Goal: Information Seeking & Learning: Learn about a topic

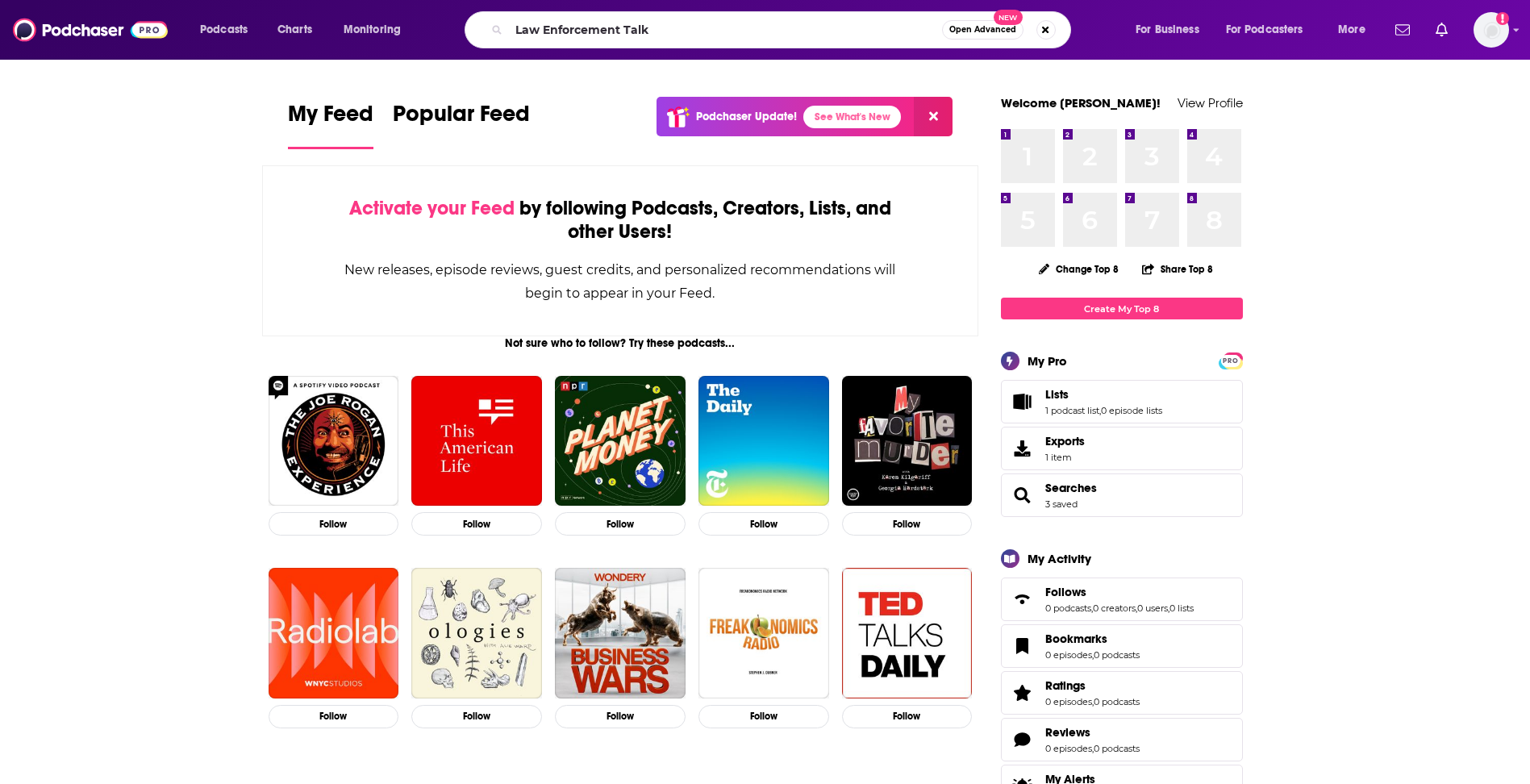
type input "Law Enforcement Talk"
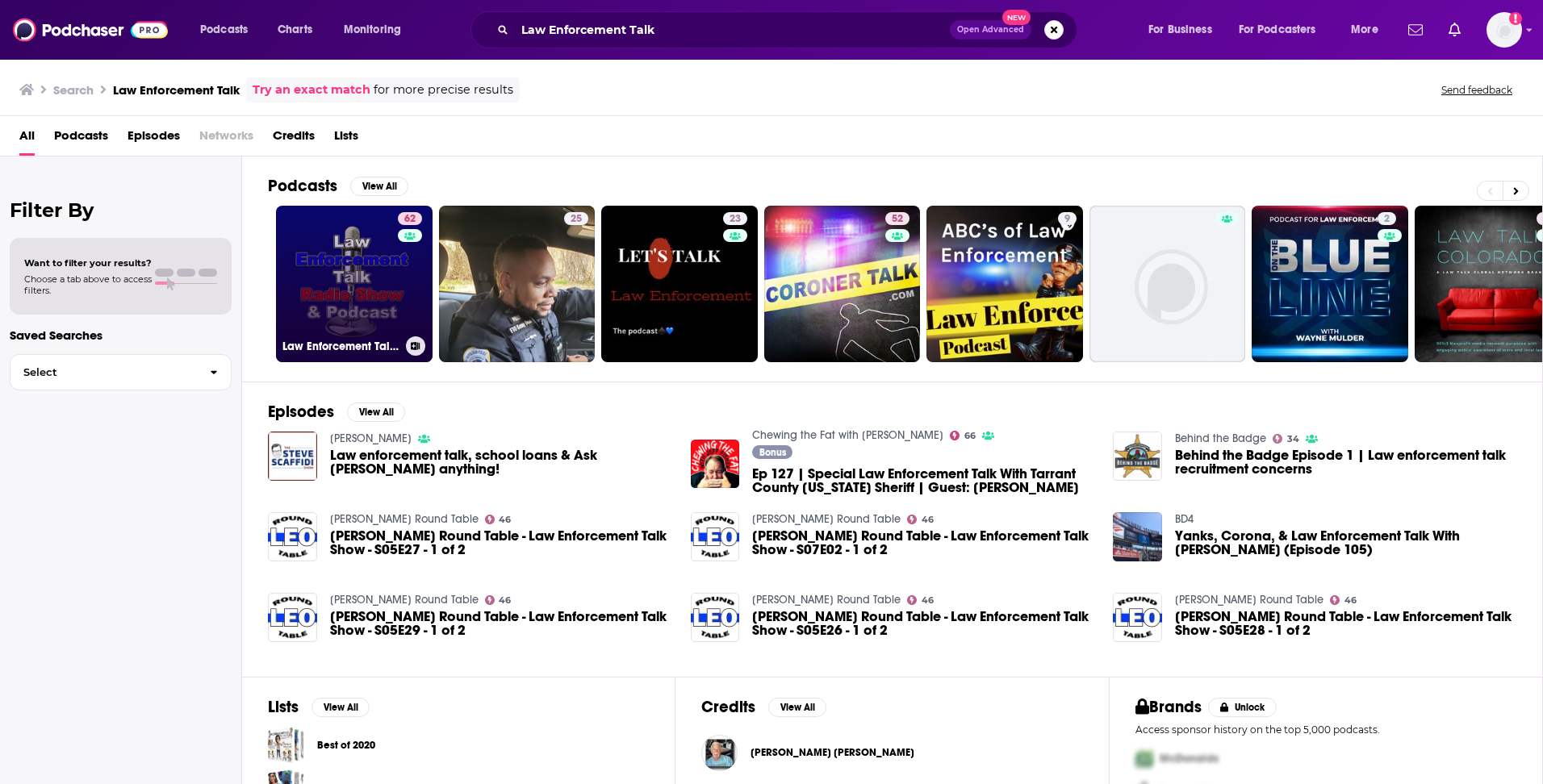
click at [347, 272] on link "62 Law Enforcement Talk: True Crime and Trauma Stories" at bounding box center [354, 284] width 156 height 156
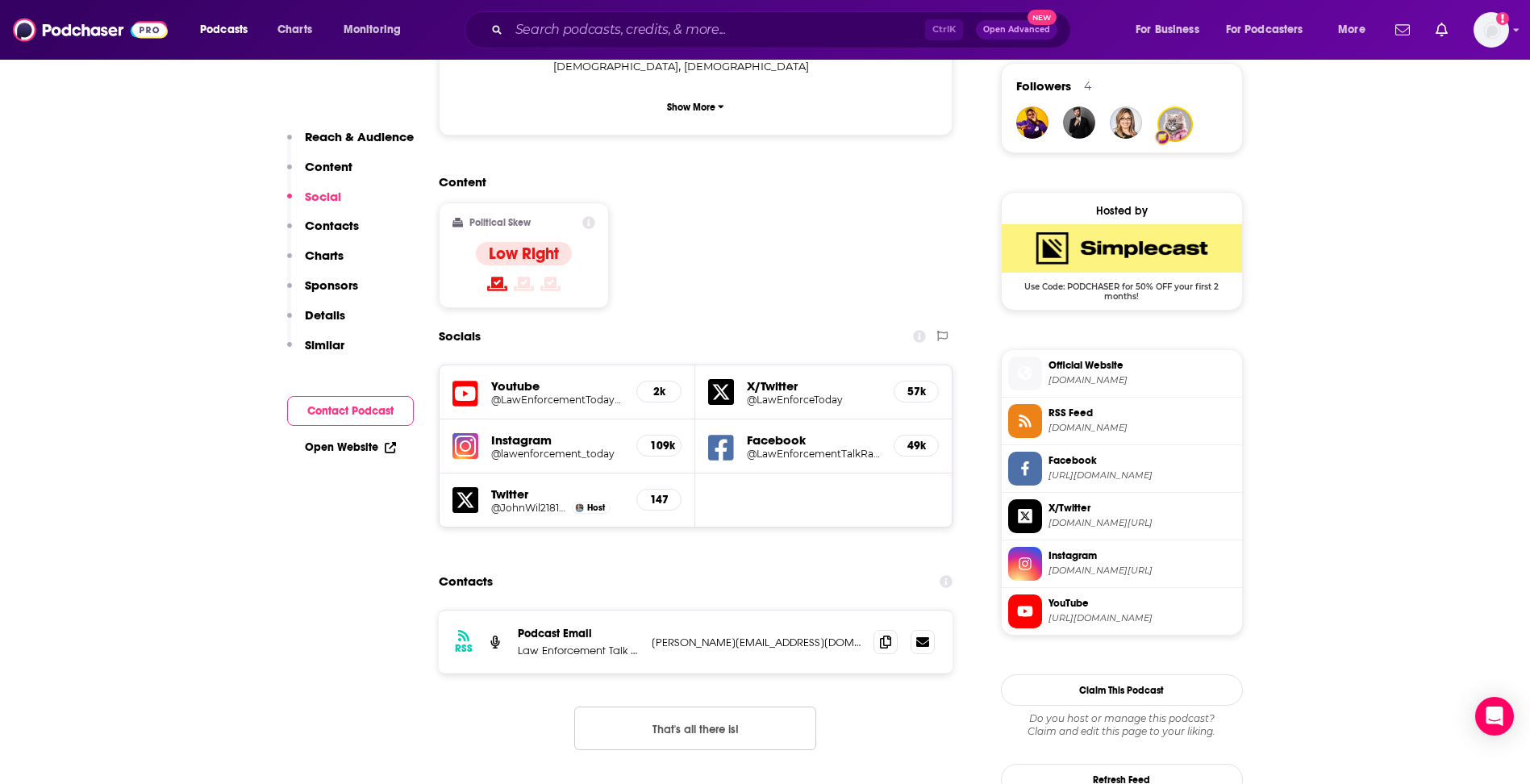
scroll to position [1210, 0]
